Goal: Information Seeking & Learning: Find specific fact

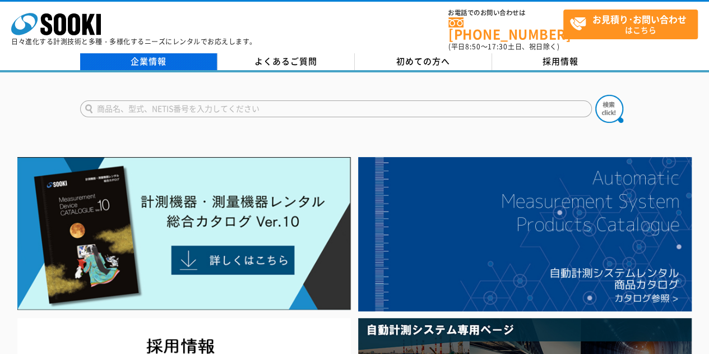
click at [169, 53] on link "企業情報" at bounding box center [148, 61] width 137 height 17
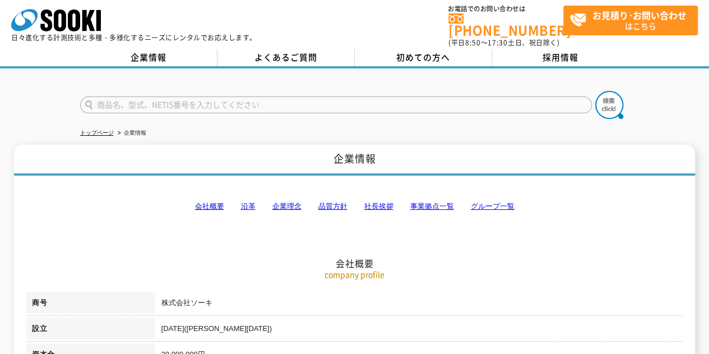
scroll to position [3, 0]
click at [246, 202] on link "沿革" at bounding box center [248, 206] width 15 height 8
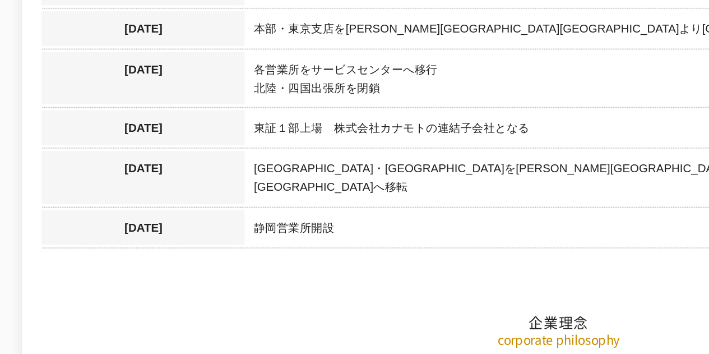
scroll to position [1309, 0]
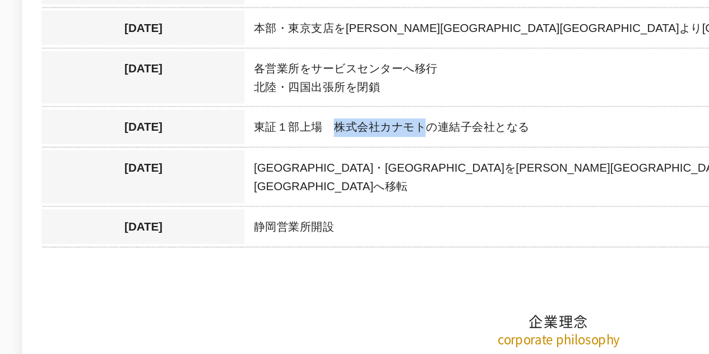
drag, startPoint x: 269, startPoint y: 197, endPoint x: 214, endPoint y: 200, distance: 55.6
click at [214, 200] on td "東証１部上場　株式会社カナモトの連結子会社となる" at bounding box center [418, 212] width 527 height 26
